Goal: Check status

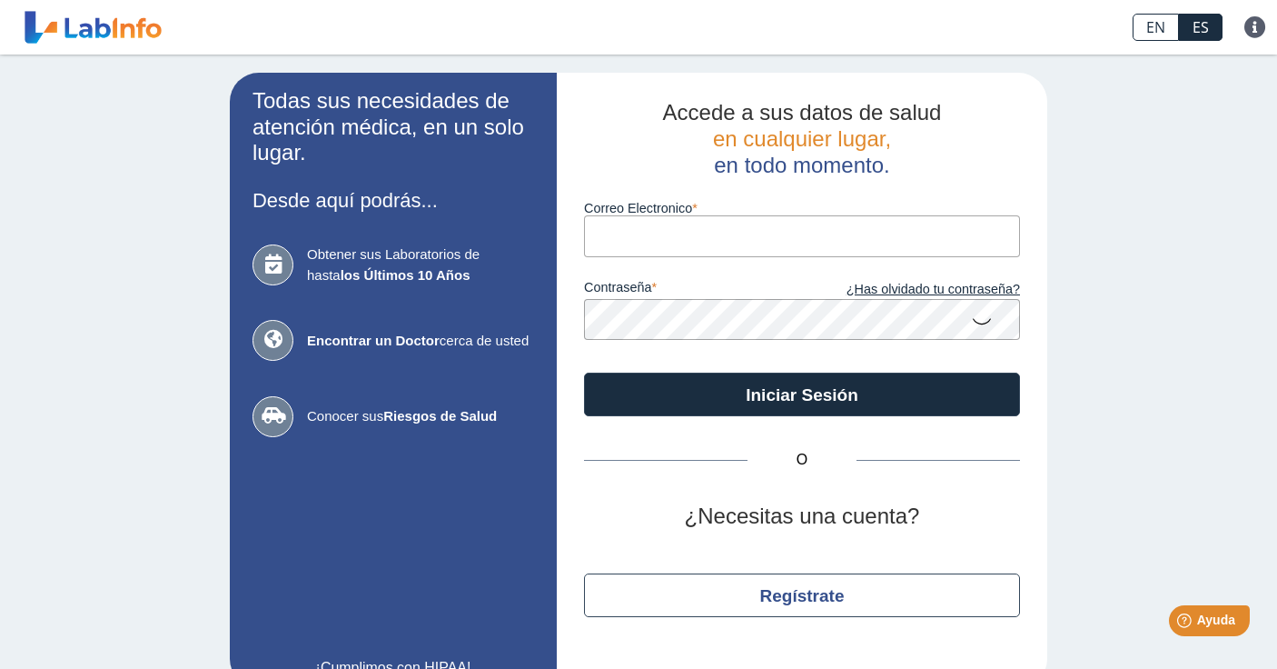
type input "[EMAIL_ADDRESS][DOMAIN_NAME]"
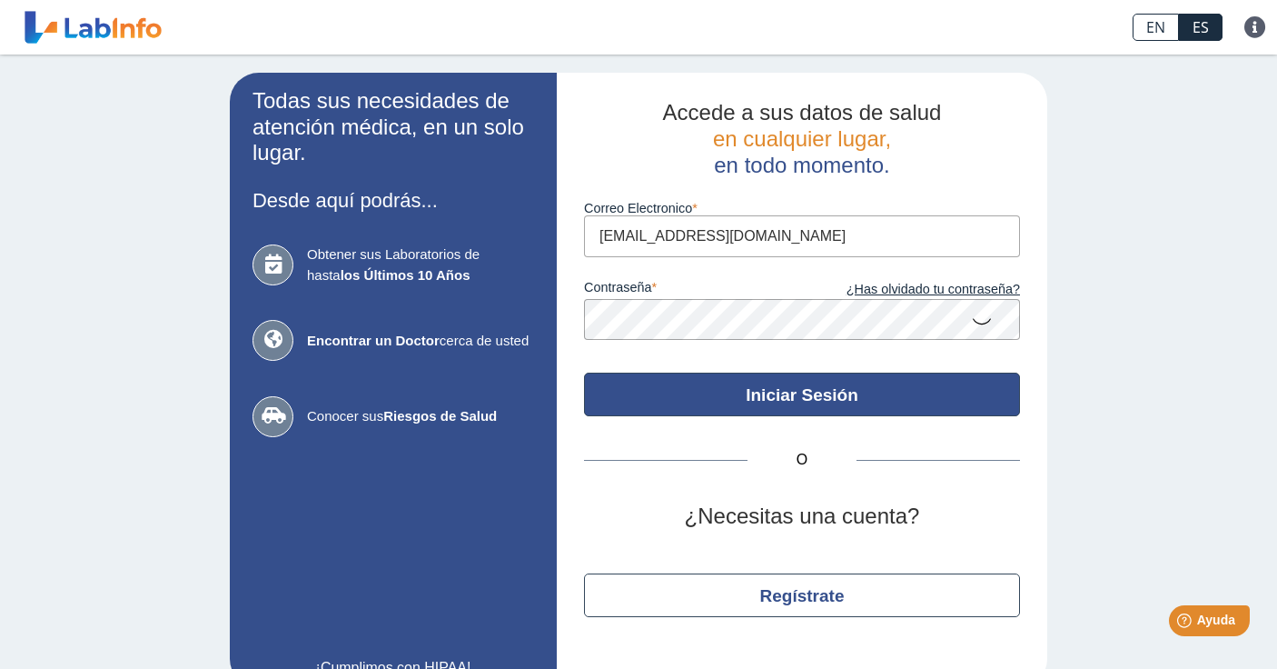
click at [821, 391] on button "Iniciar Sesión" at bounding box center [802, 394] width 436 height 44
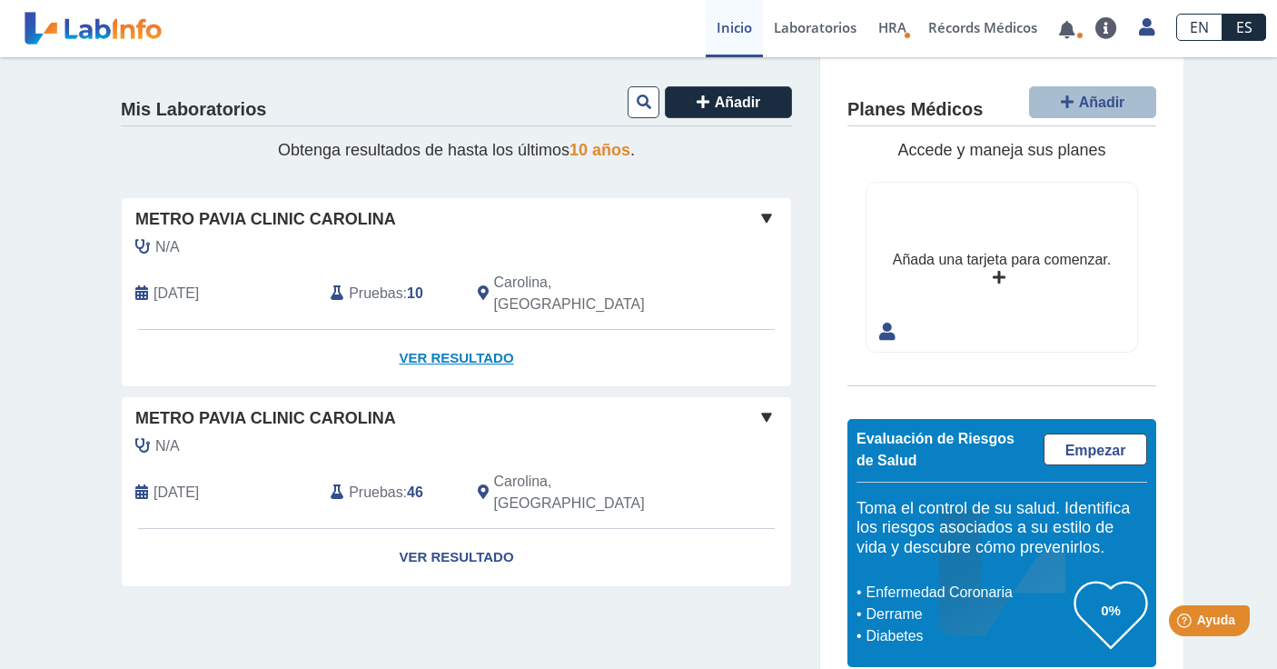
click at [452, 341] on link "Ver Resultado" at bounding box center [457, 358] width 670 height 57
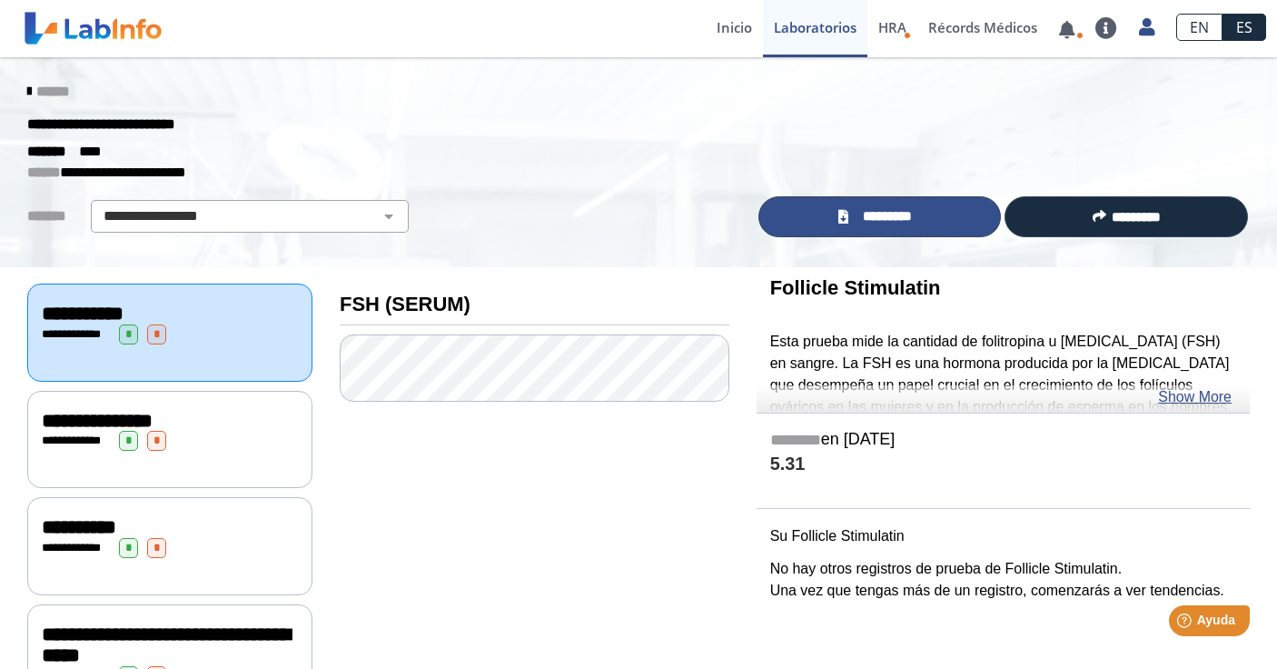
click at [854, 231] on link "*********" at bounding box center [880, 216] width 243 height 41
